Goal: Information Seeking & Learning: Understand process/instructions

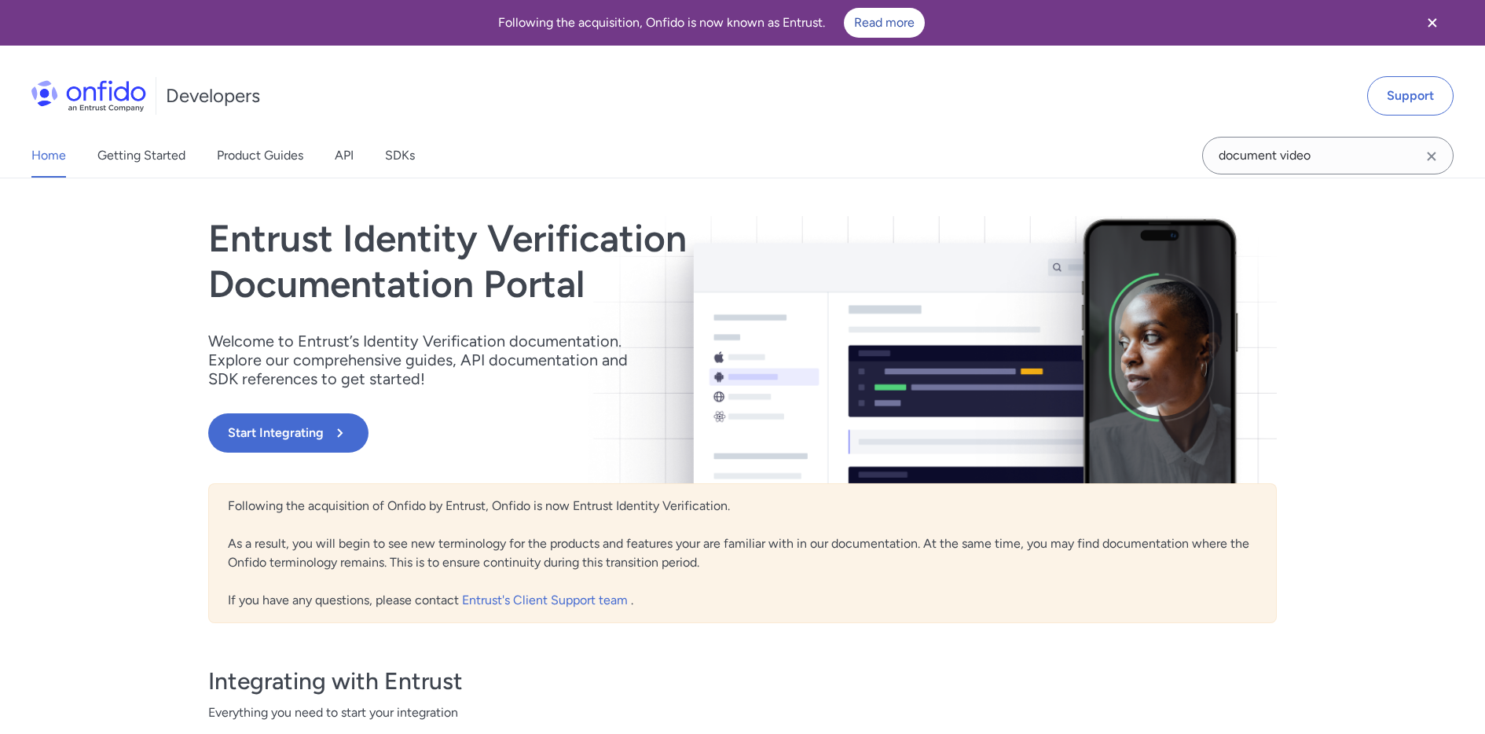
click at [1429, 152] on icon "Clear search field button" at bounding box center [1431, 156] width 19 height 19
click at [1371, 165] on input "Onfido search input field" at bounding box center [1327, 156] width 251 height 38
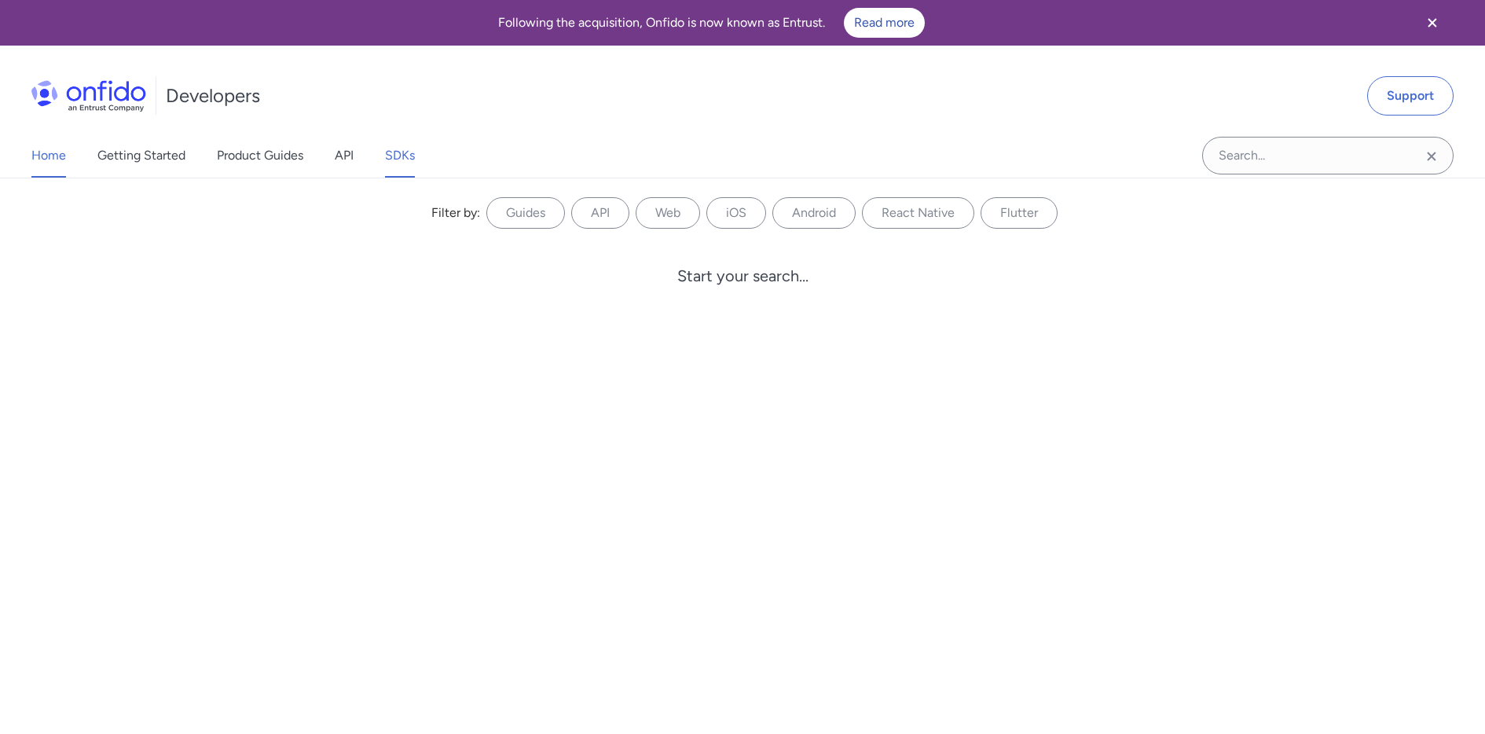
click at [398, 150] on link "SDKs" at bounding box center [400, 156] width 30 height 44
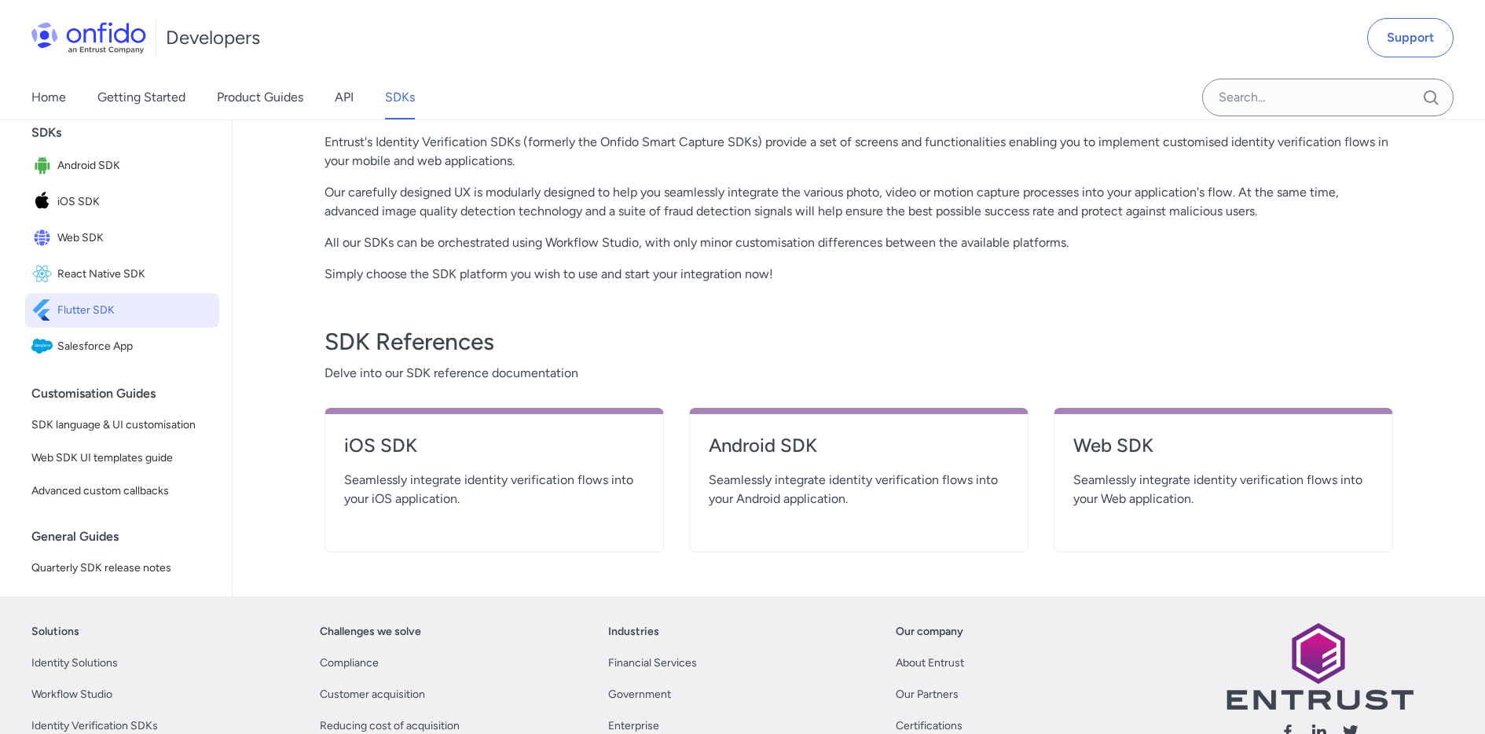
scroll to position [352, 0]
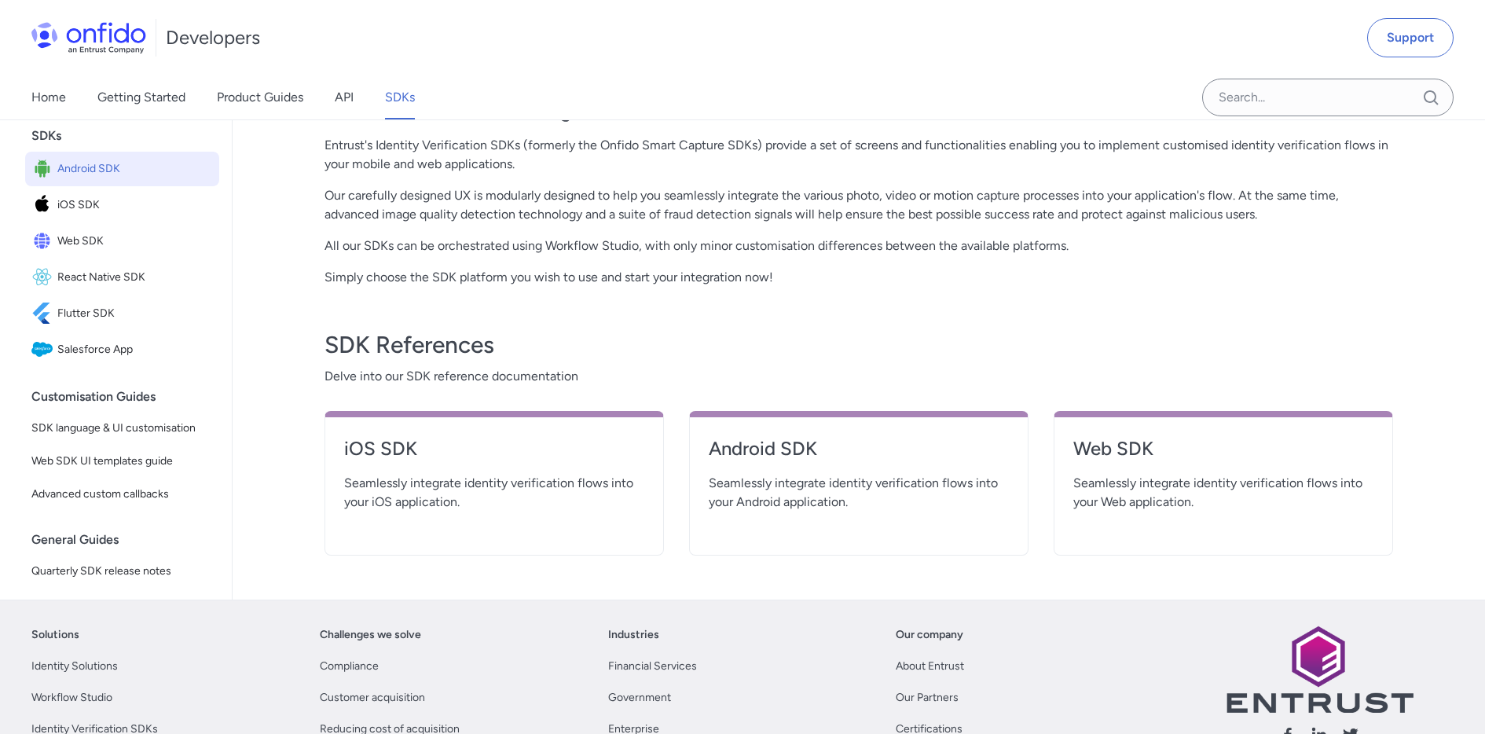
click at [134, 175] on span "Android SDK" at bounding box center [135, 169] width 156 height 22
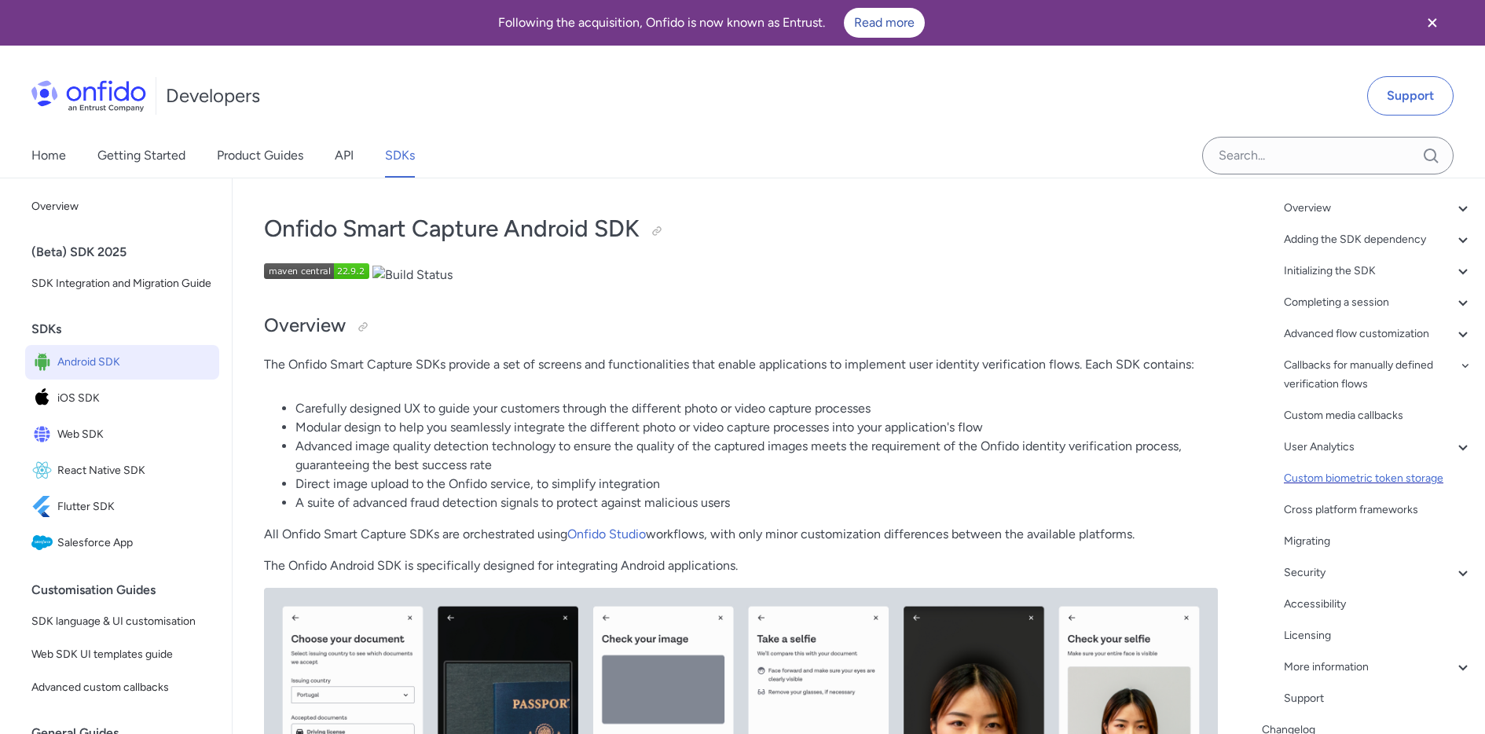
scroll to position [108, 0]
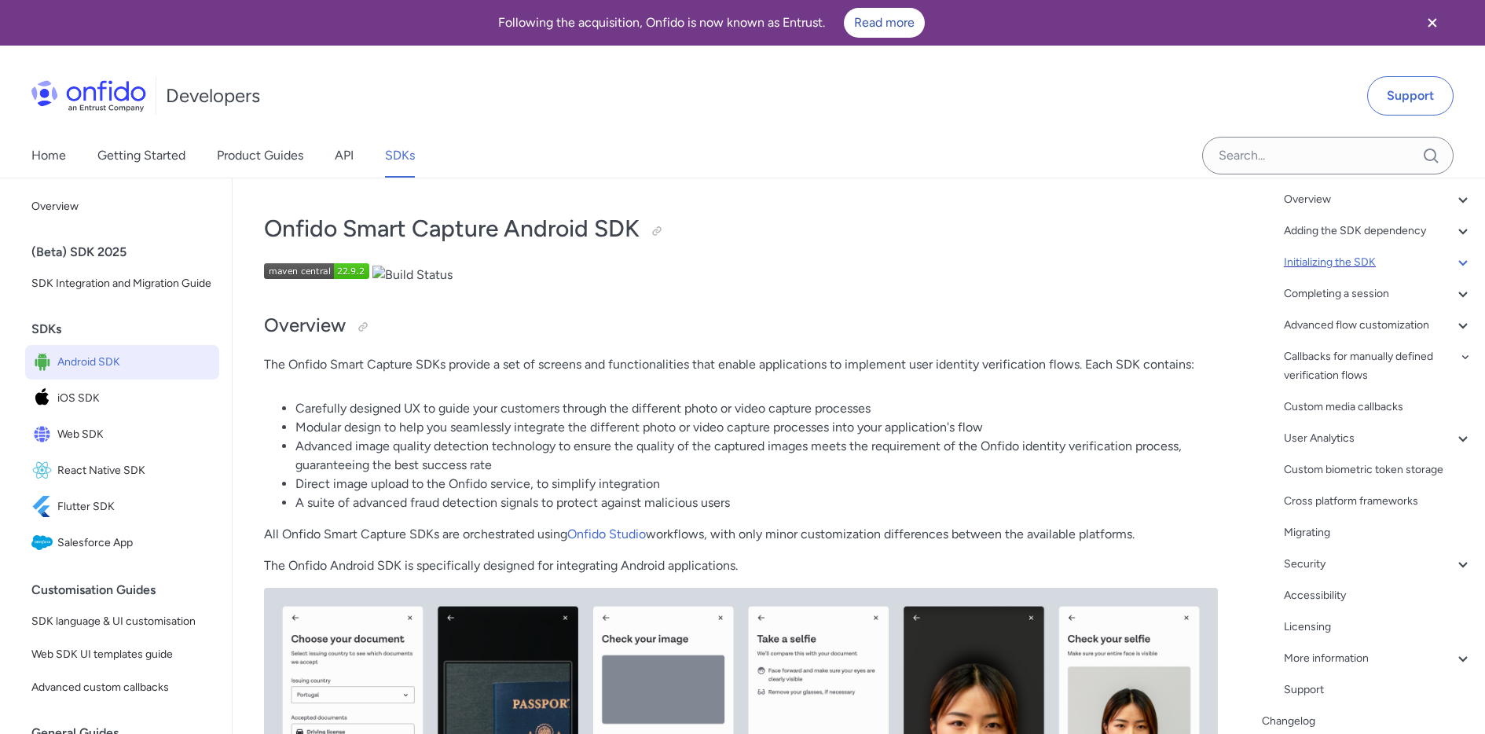
click at [1348, 265] on div "Initializing the SDK" at bounding box center [1378, 262] width 189 height 19
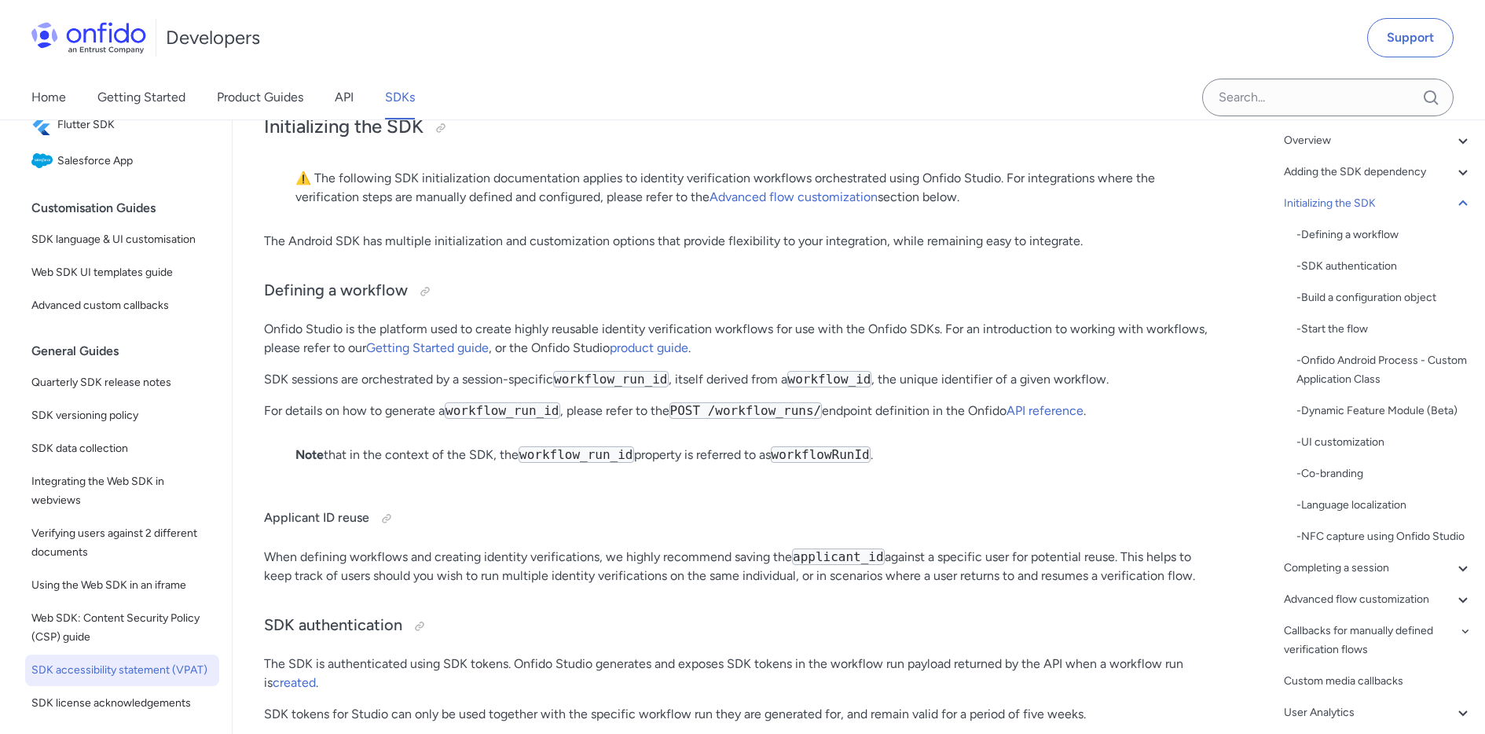
scroll to position [322, 0]
click at [73, 246] on span "SDK language & UI customisation" at bounding box center [121, 240] width 181 height 19
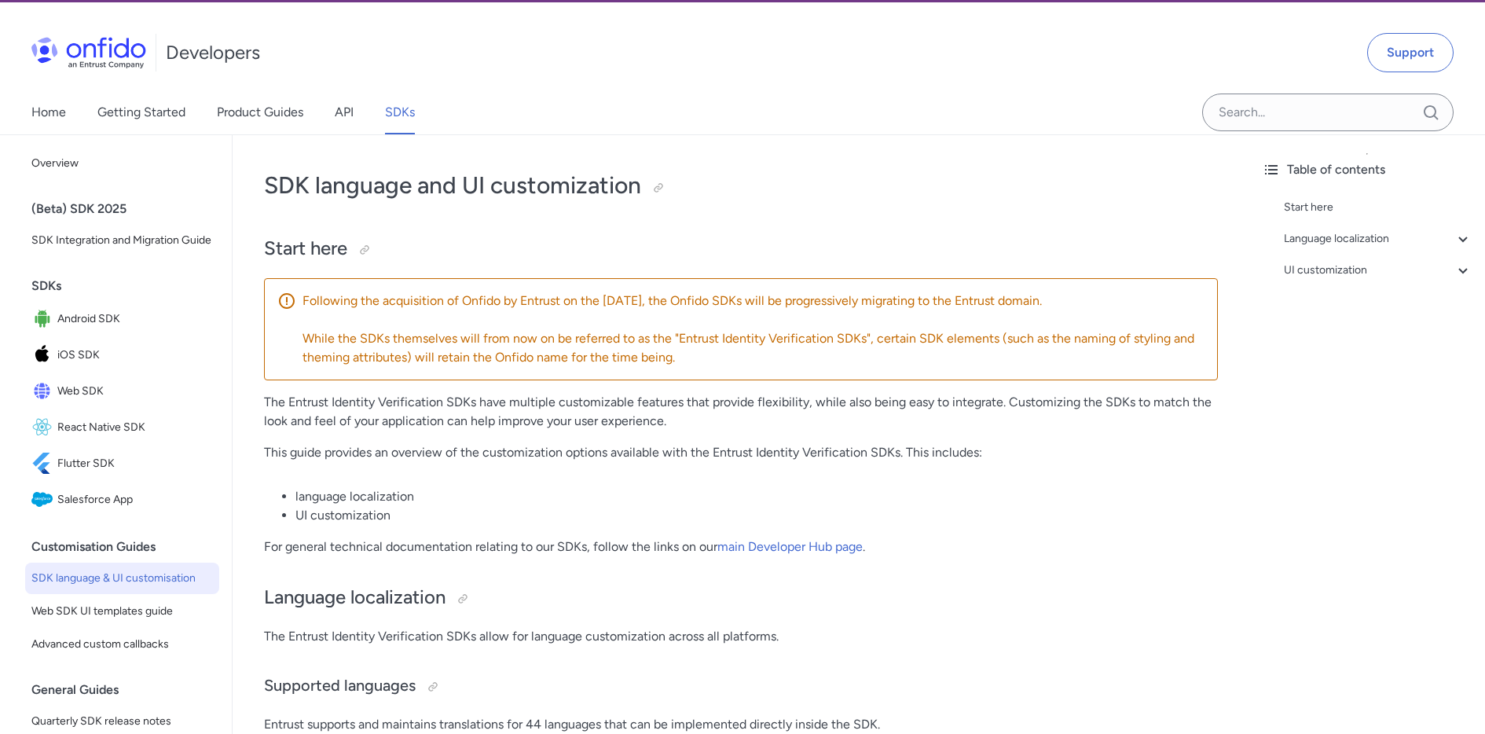
scroll to position [44, 0]
click at [90, 605] on span "Web SDK UI templates guide" at bounding box center [121, 610] width 181 height 19
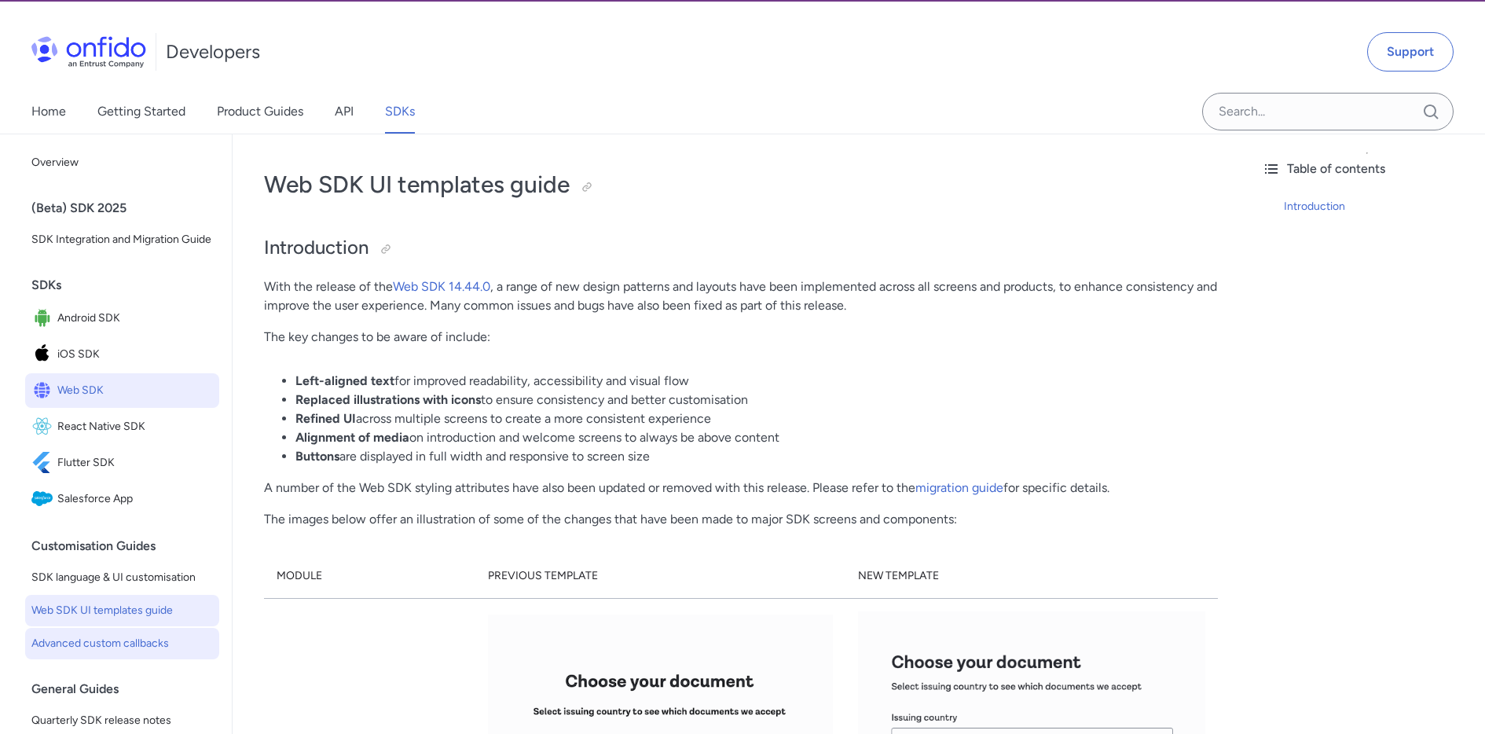
click at [138, 649] on span "Advanced custom callbacks" at bounding box center [121, 643] width 181 height 19
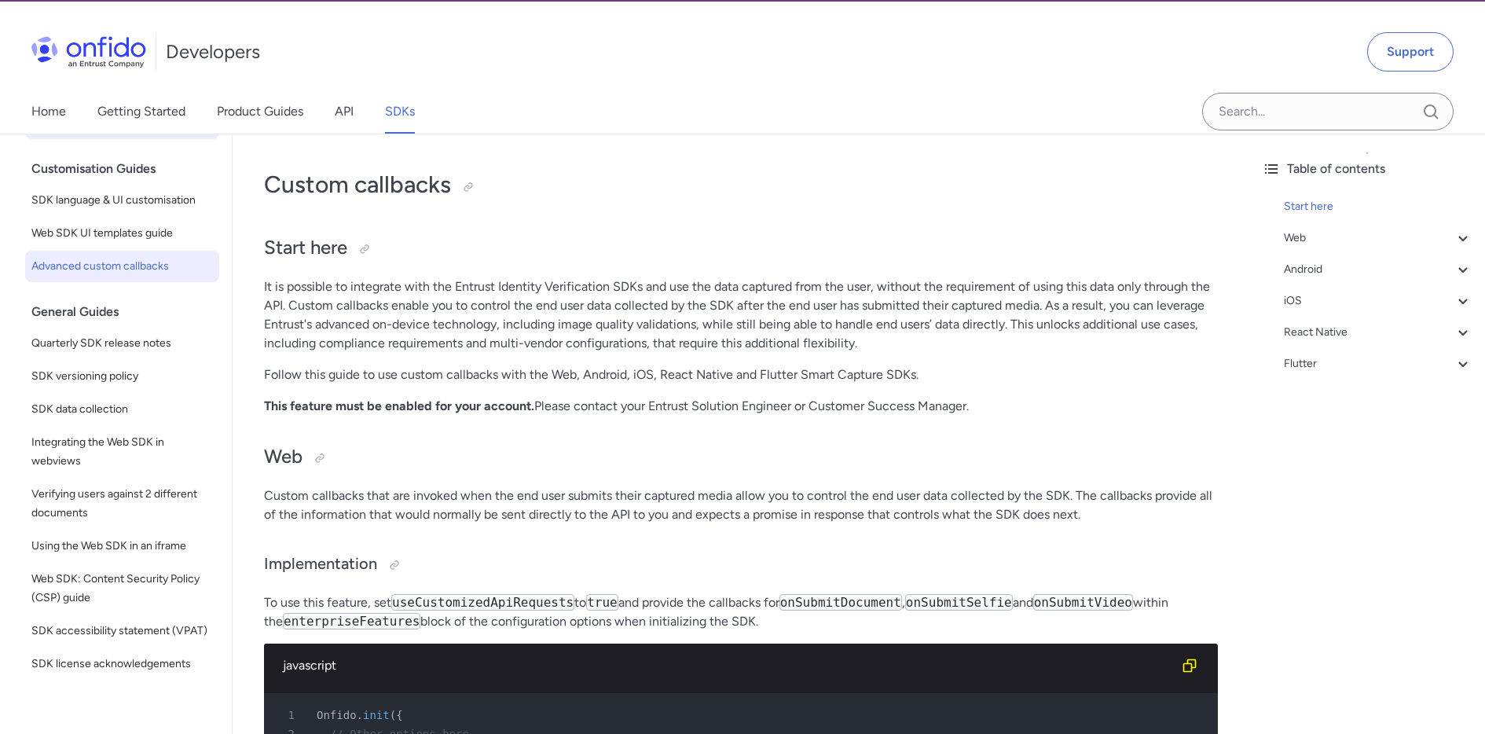
scroll to position [385, 0]
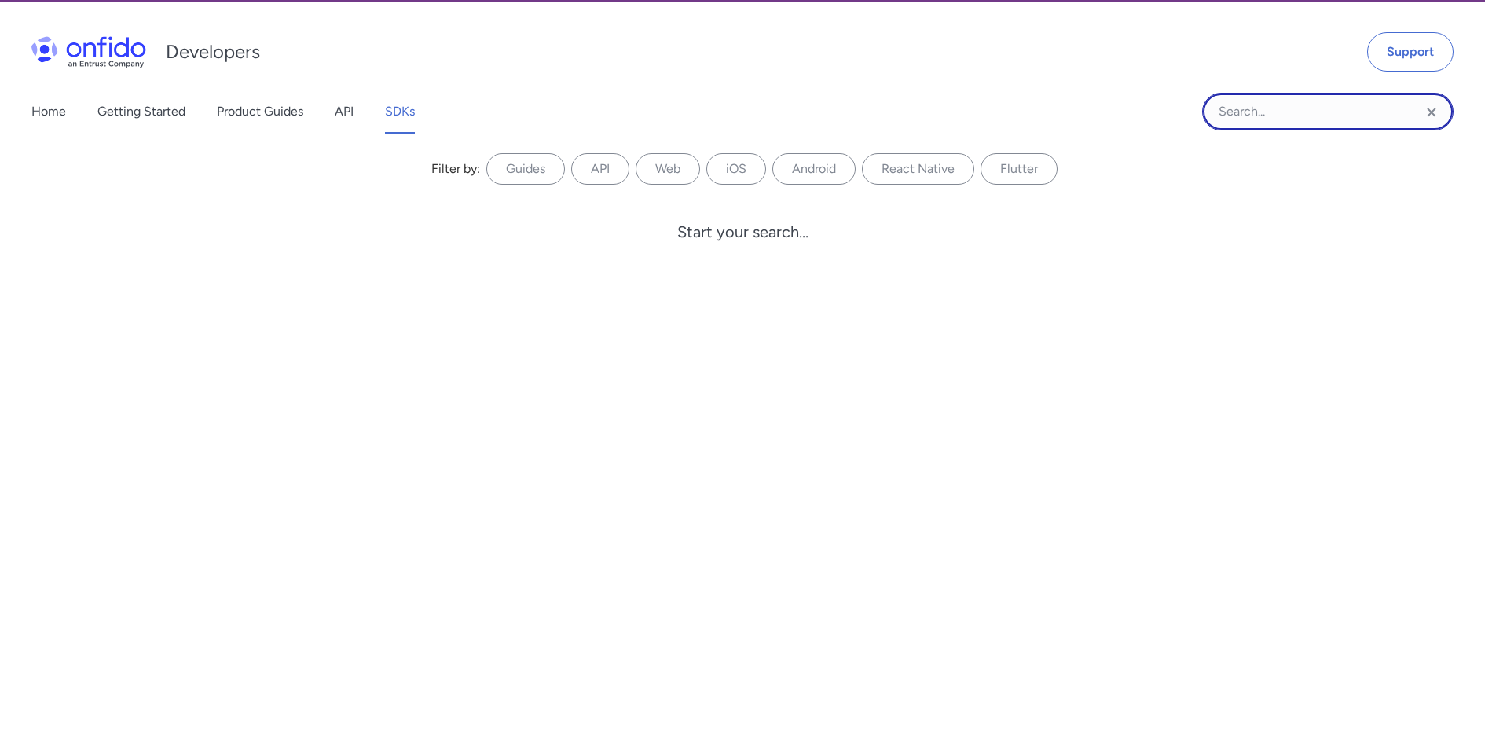
click at [1285, 112] on input "Onfido search input field" at bounding box center [1327, 112] width 251 height 38
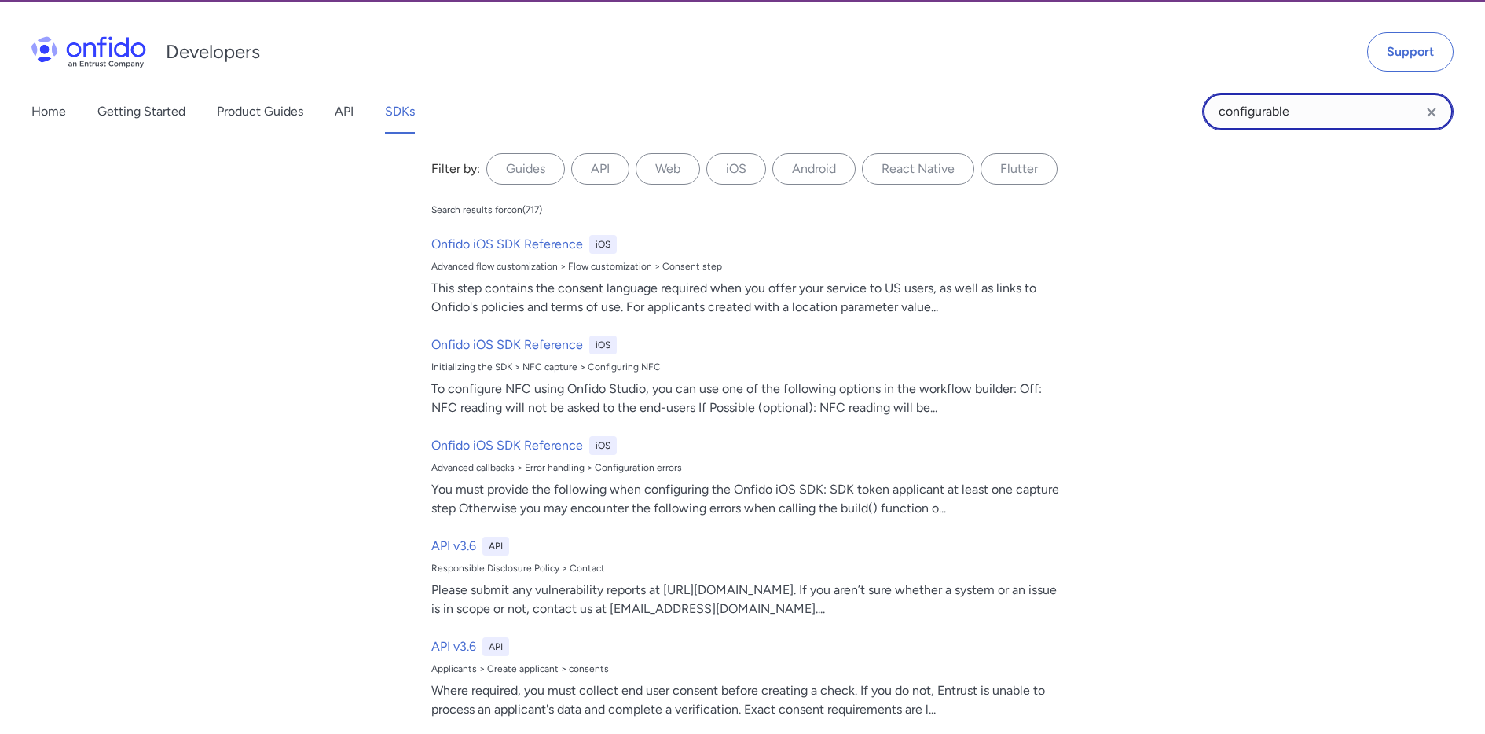
type input "configurable"
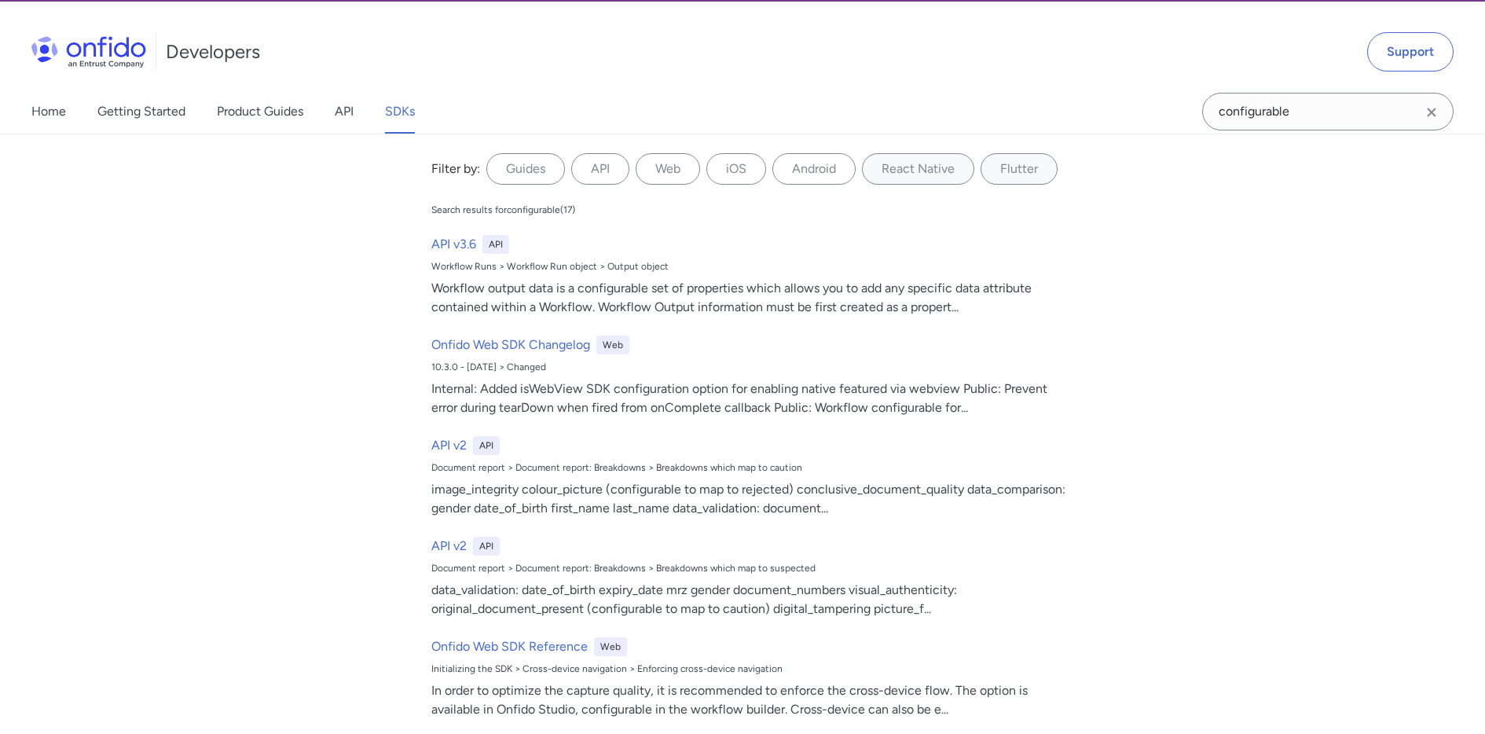
click at [103, 57] on img at bounding box center [88, 51] width 115 height 31
